Goal: Task Accomplishment & Management: Use online tool/utility

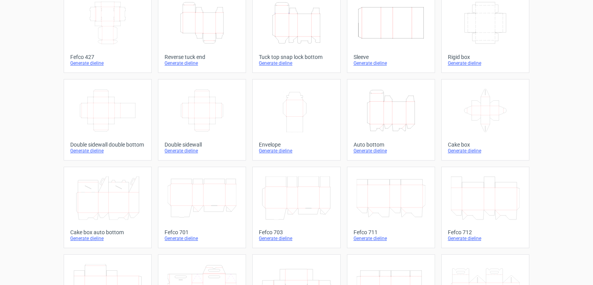
scroll to position [142, 0]
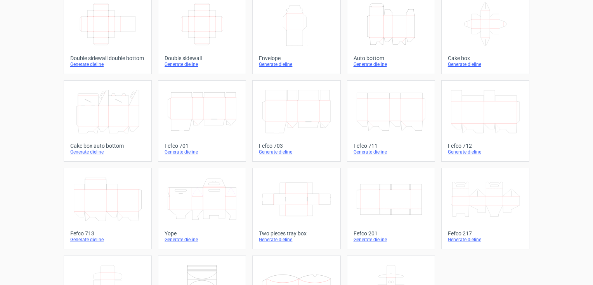
click at [372, 194] on icon "Width Depth Height" at bounding box center [391, 199] width 69 height 43
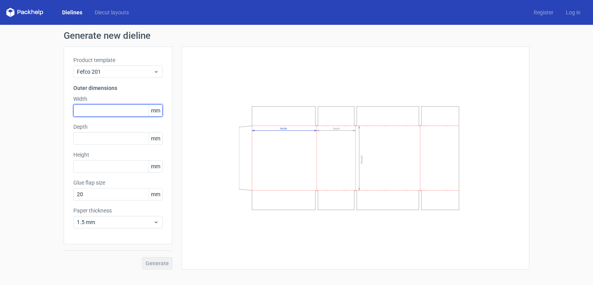
drag, startPoint x: 90, startPoint y: 109, endPoint x: 40, endPoint y: 105, distance: 50.6
click at [40, 105] on div "Generate new dieline Product template Fefco 201 Outer dimensions Width mm Depth…" at bounding box center [296, 150] width 593 height 251
type input "265"
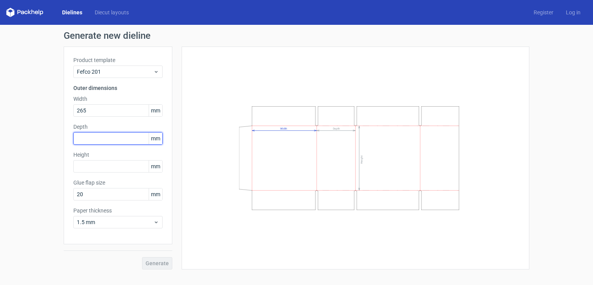
click at [85, 139] on input "text" at bounding box center [117, 138] width 89 height 12
type input "265"
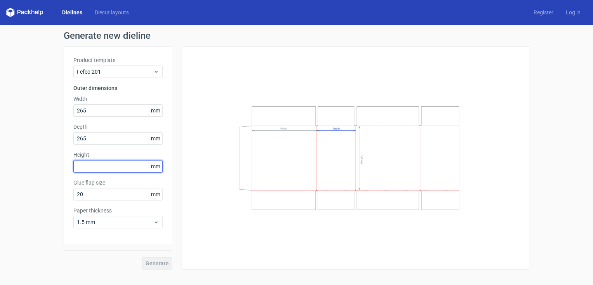
click at [83, 164] on input "text" at bounding box center [117, 166] width 89 height 12
type input "225"
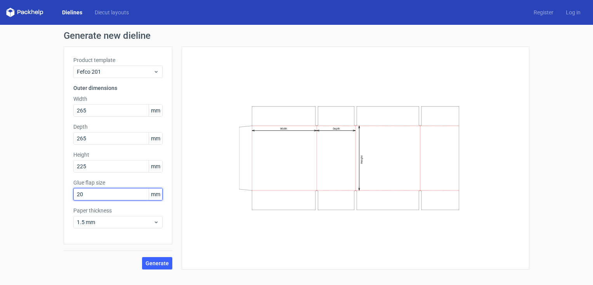
drag, startPoint x: 81, startPoint y: 193, endPoint x: 74, endPoint y: 194, distance: 7.0
click at [74, 194] on input "20" at bounding box center [117, 194] width 89 height 12
type input "30"
click at [153, 265] on span "Generate" at bounding box center [157, 263] width 23 height 5
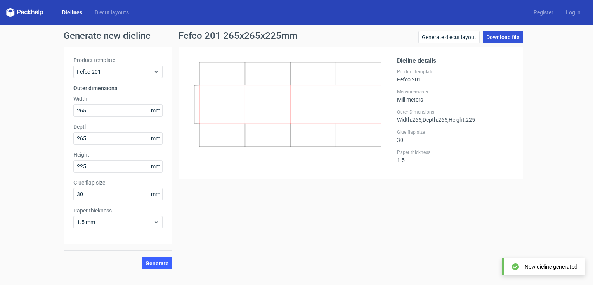
click at [505, 39] on link "Download file" at bounding box center [503, 37] width 40 height 12
drag, startPoint x: 90, startPoint y: 112, endPoint x: 41, endPoint y: 100, distance: 50.7
click at [42, 100] on div "Generate new dieline Product template Fefco 201 Outer dimensions Width 265 mm D…" at bounding box center [296, 150] width 593 height 251
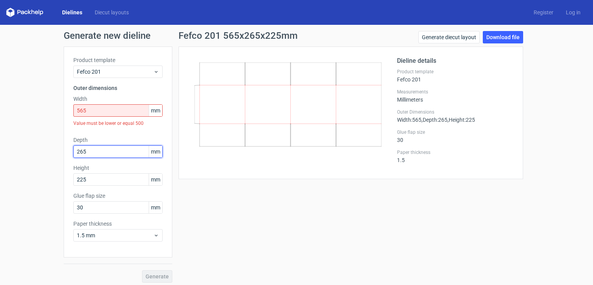
click at [96, 143] on div "Depth 265 mm" at bounding box center [117, 147] width 89 height 22
click at [89, 111] on input "565" at bounding box center [117, 110] width 89 height 12
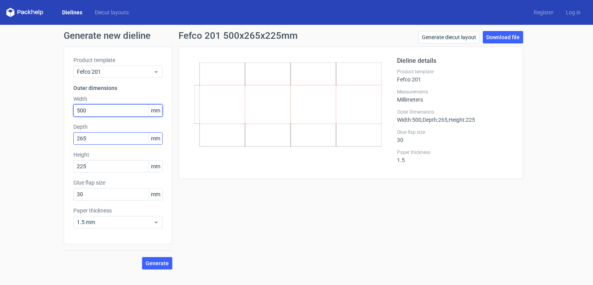
type input "500"
drag, startPoint x: 92, startPoint y: 139, endPoint x: 72, endPoint y: 141, distance: 19.4
click at [72, 141] on div "Product template Fefco 201 Outer dimensions Width 500 mm Depth 265 mm Height 22…" at bounding box center [118, 146] width 109 height 198
type input "165"
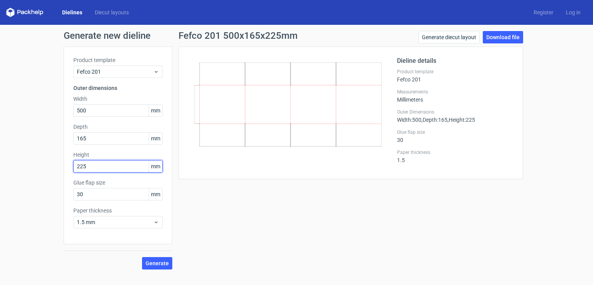
drag, startPoint x: 90, startPoint y: 169, endPoint x: 53, endPoint y: 168, distance: 37.3
click at [53, 168] on div "Generate new dieline Product template Fefco 201 Outer dimensions Width 500 mm D…" at bounding box center [296, 150] width 593 height 251
type input "305"
click at [157, 266] on span "Generate" at bounding box center [157, 263] width 23 height 5
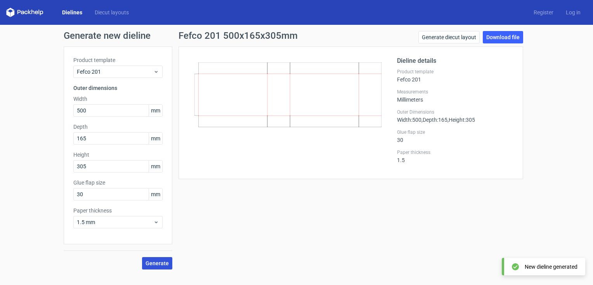
click at [160, 263] on span "Generate" at bounding box center [157, 263] width 23 height 5
click at [504, 40] on link "Download file" at bounding box center [503, 37] width 40 height 12
